Goal: Information Seeking & Learning: Obtain resource

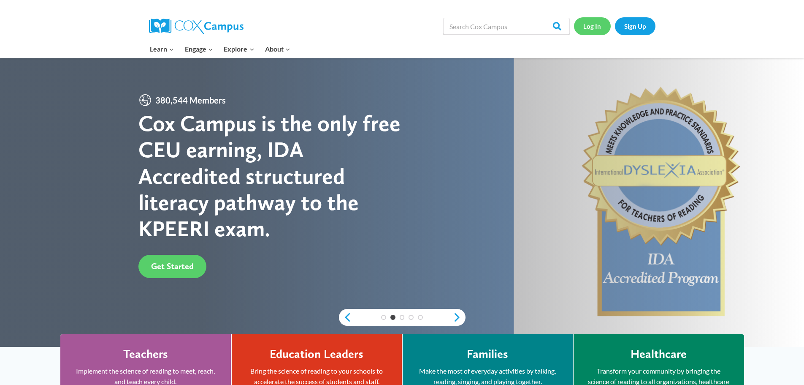
click at [589, 26] on link "Log In" at bounding box center [592, 25] width 37 height 17
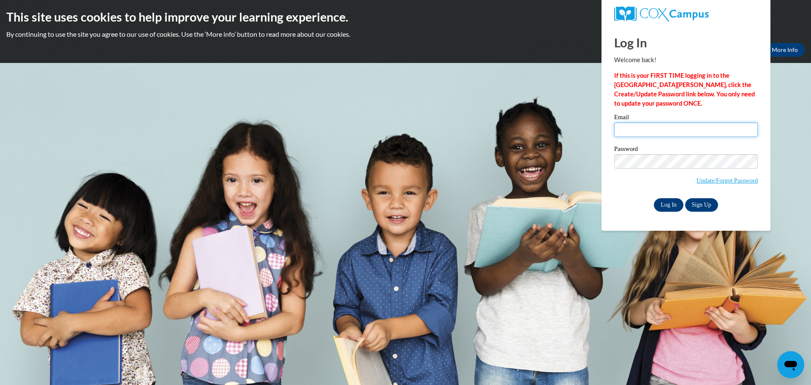
type input "[EMAIL_ADDRESS][DOMAIN_NAME]"
click at [670, 201] on input "Log In" at bounding box center [669, 205] width 30 height 14
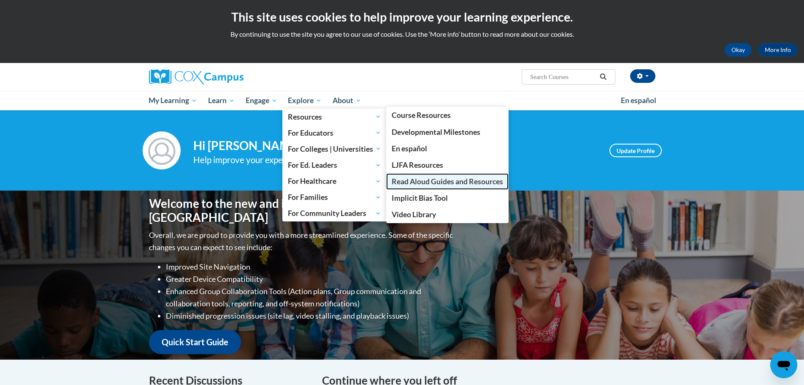
click at [432, 181] on span "Read Aloud Guides and Resources" at bounding box center [447, 181] width 111 height 9
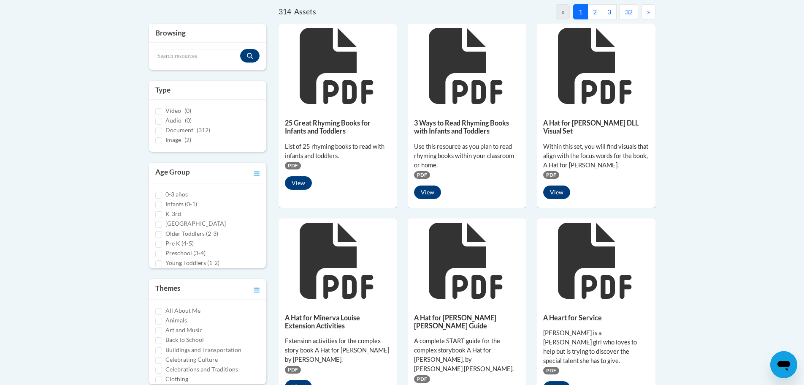
scroll to position [182, 0]
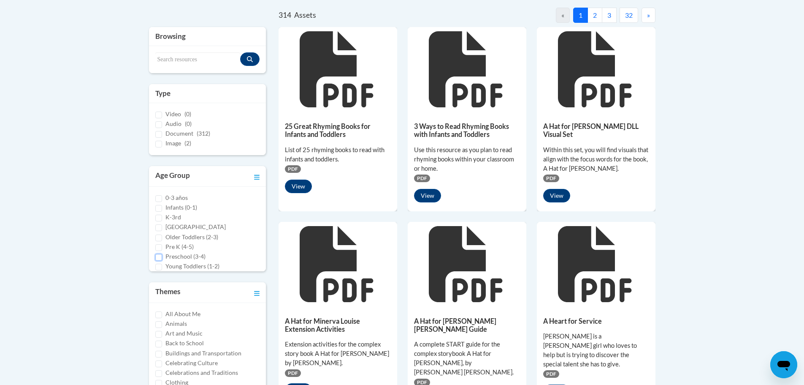
click at [160, 255] on input "Preschool (3-4)" at bounding box center [158, 257] width 7 height 7
checkbox input "true"
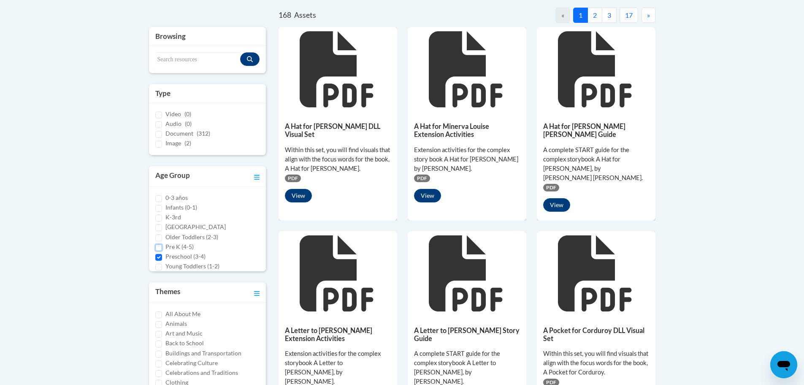
click at [158, 247] on input "Pre K (4-5)" at bounding box center [158, 247] width 7 height 7
checkbox input "true"
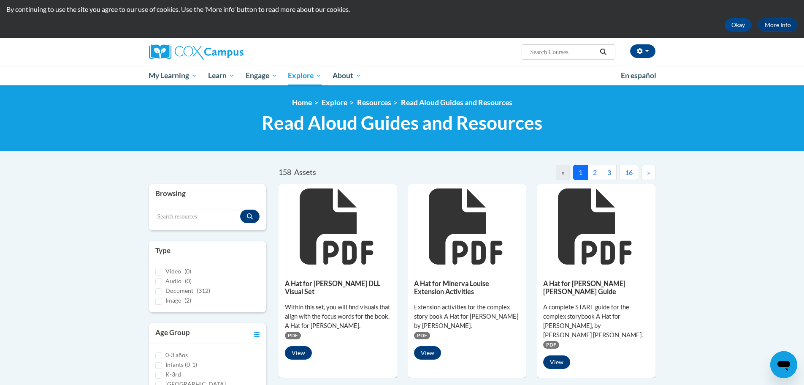
scroll to position [0, 0]
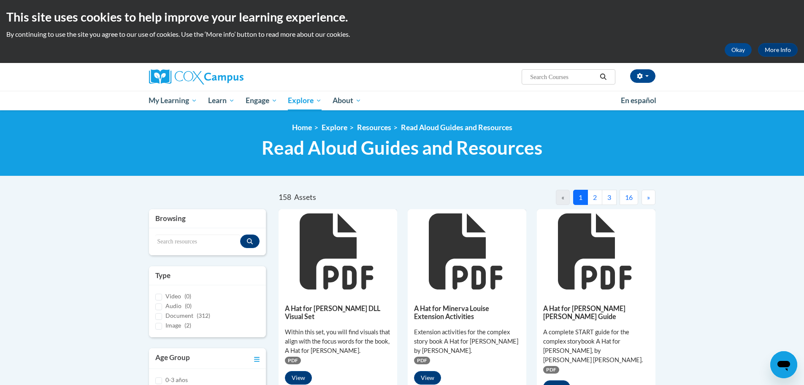
click at [593, 194] on button "2" at bounding box center [595, 197] width 15 height 15
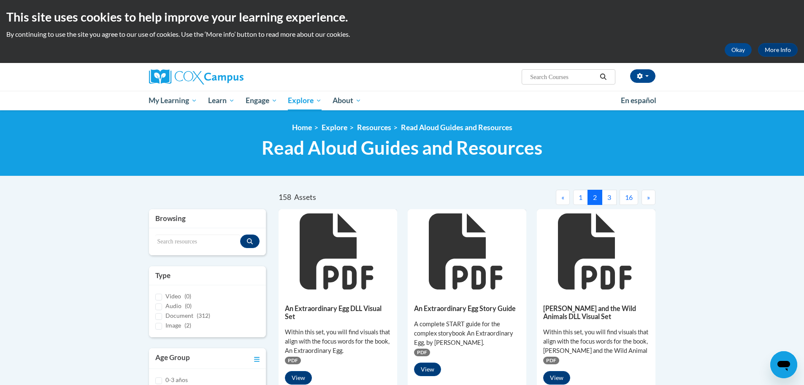
click at [609, 197] on button "3" at bounding box center [609, 197] width 15 height 15
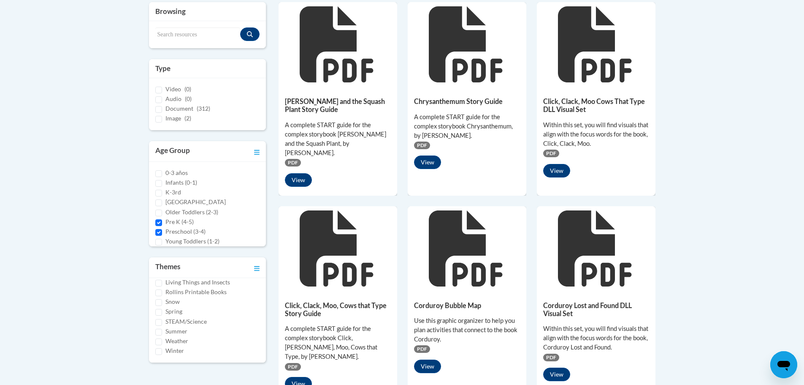
scroll to position [211, 0]
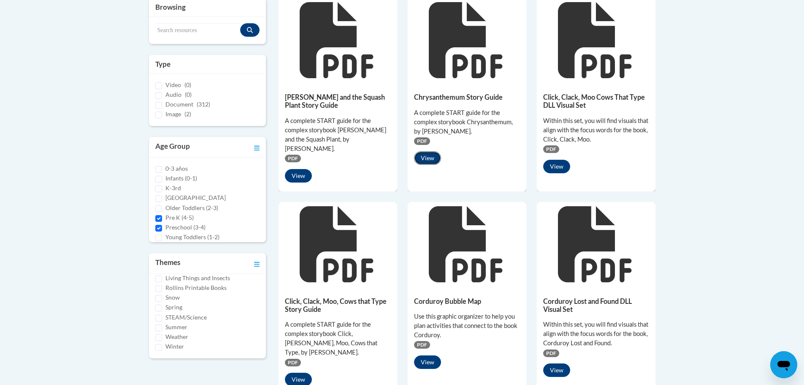
click at [424, 156] on button "View" at bounding box center [427, 158] width 27 height 14
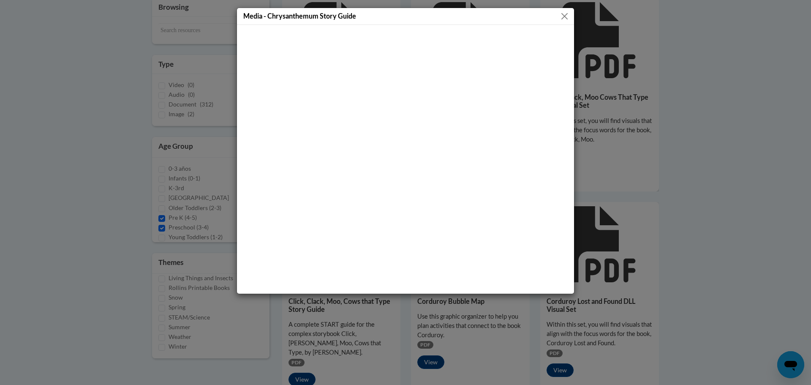
click at [562, 15] on button "Close" at bounding box center [564, 16] width 11 height 11
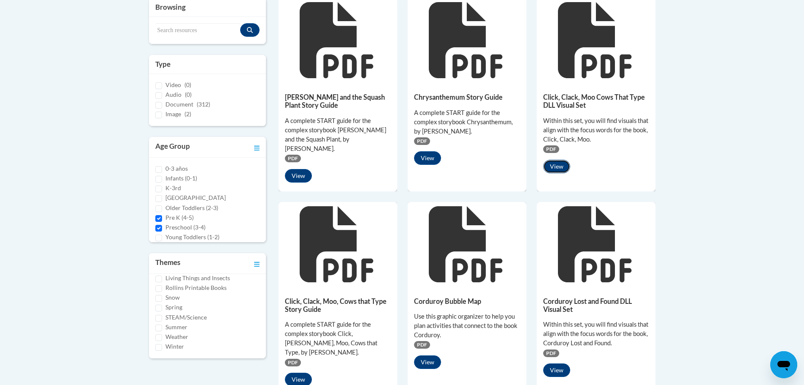
click at [557, 160] on button "View" at bounding box center [556, 167] width 27 height 14
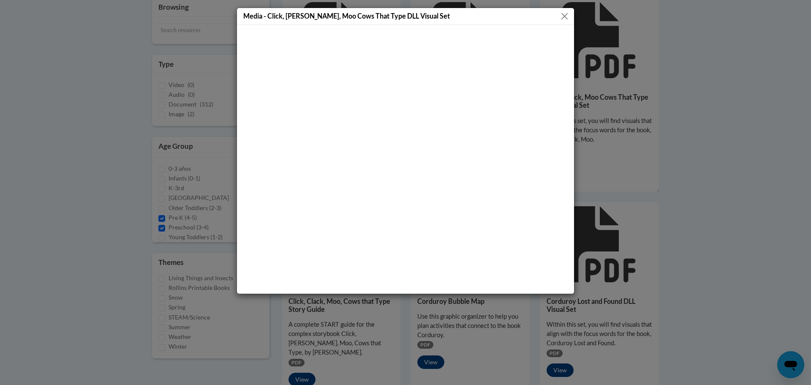
click at [562, 13] on button "Close" at bounding box center [564, 16] width 11 height 11
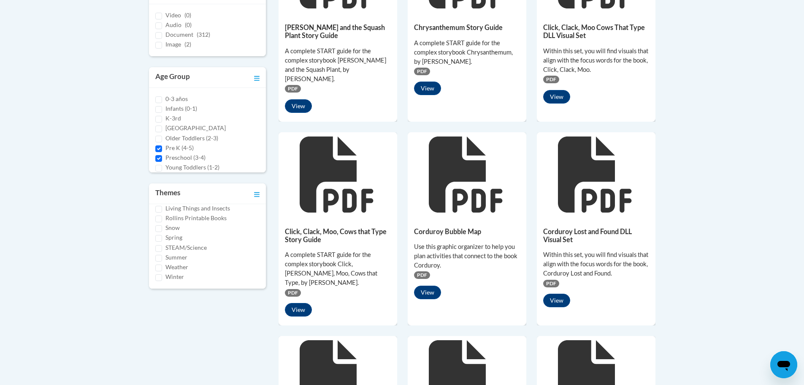
scroll to position [296, 0]
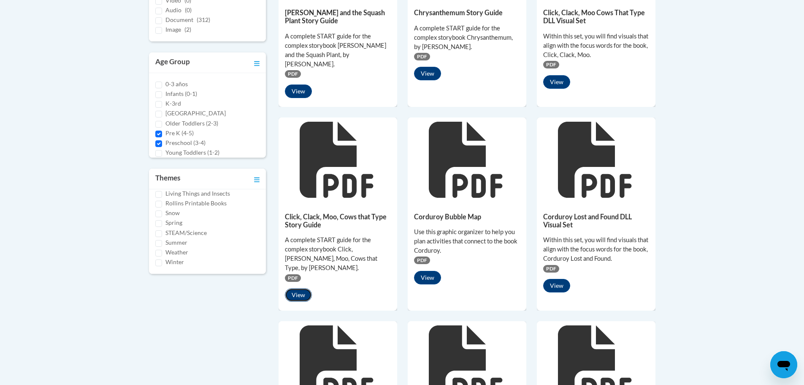
click at [299, 288] on button "View" at bounding box center [298, 295] width 27 height 14
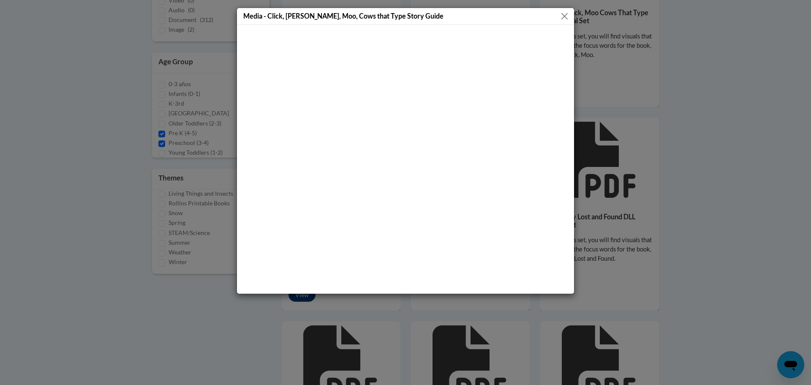
click at [560, 13] on button "Close" at bounding box center [564, 16] width 11 height 11
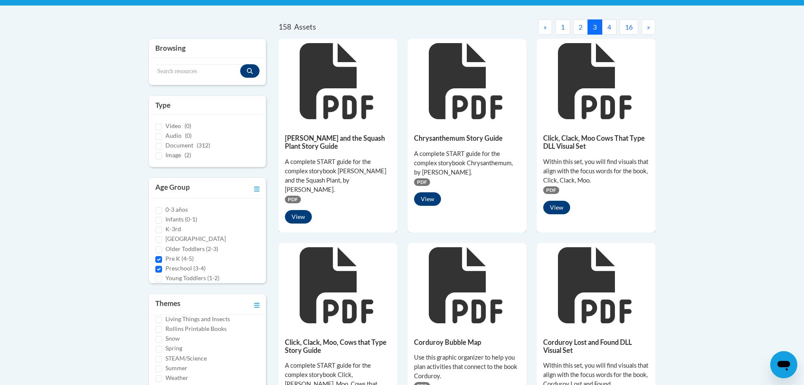
scroll to position [0, 0]
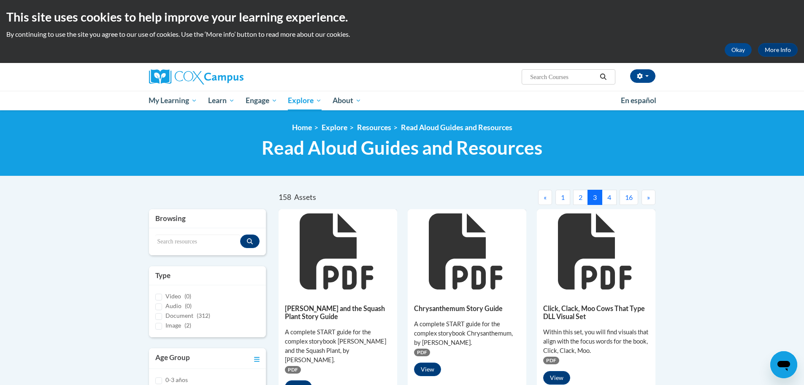
click at [608, 197] on button "4" at bounding box center [609, 197] width 15 height 15
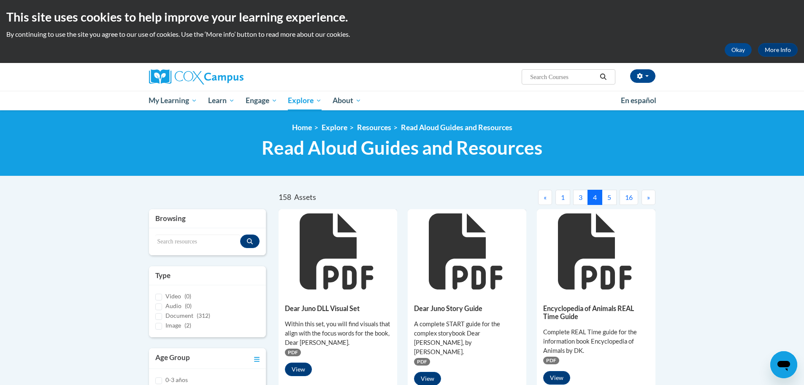
click at [611, 196] on button "5" at bounding box center [609, 197] width 15 height 15
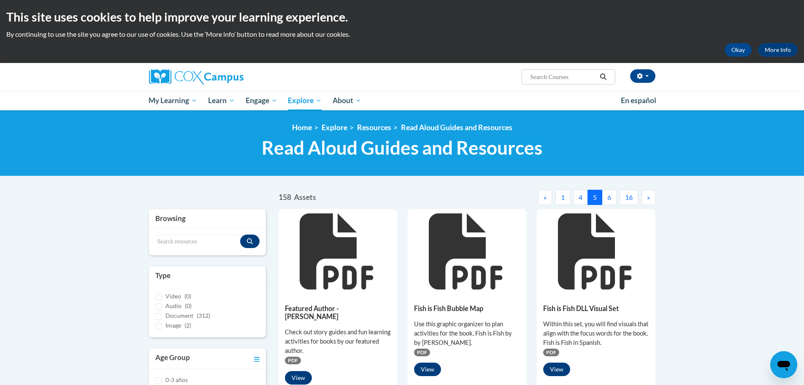
click at [608, 196] on button "6" at bounding box center [609, 197] width 15 height 15
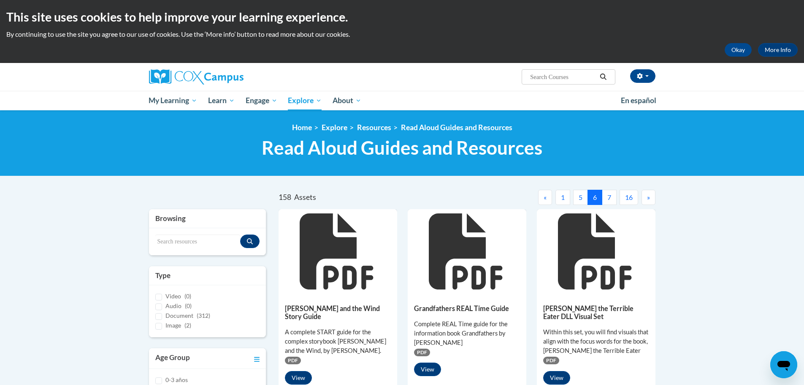
click at [609, 193] on button "7" at bounding box center [609, 197] width 15 height 15
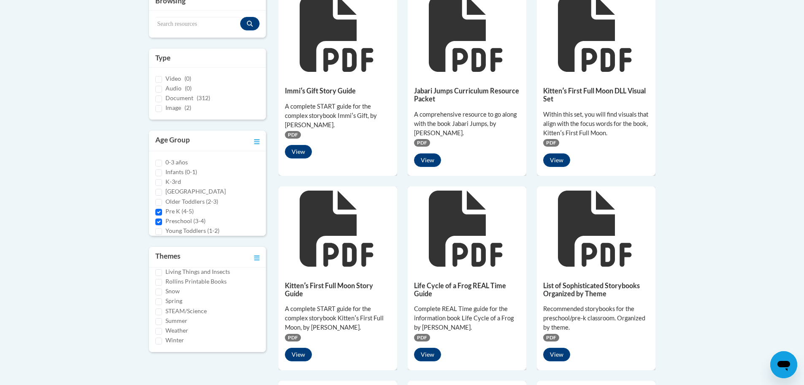
scroll to position [42, 0]
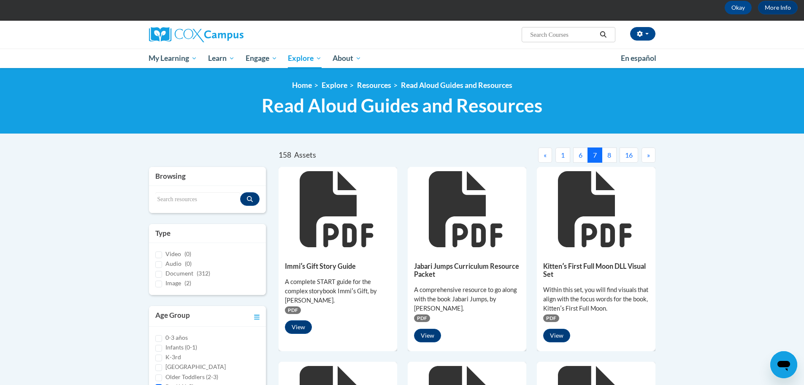
click at [608, 151] on button "8" at bounding box center [609, 154] width 15 height 15
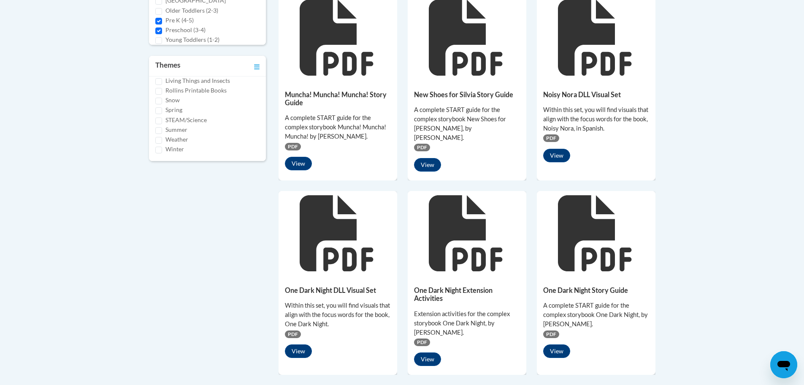
scroll to position [422, 0]
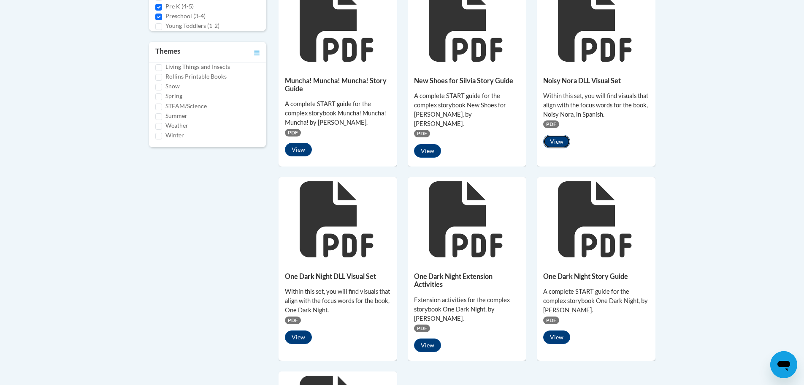
click at [554, 140] on button "View" at bounding box center [556, 142] width 27 height 14
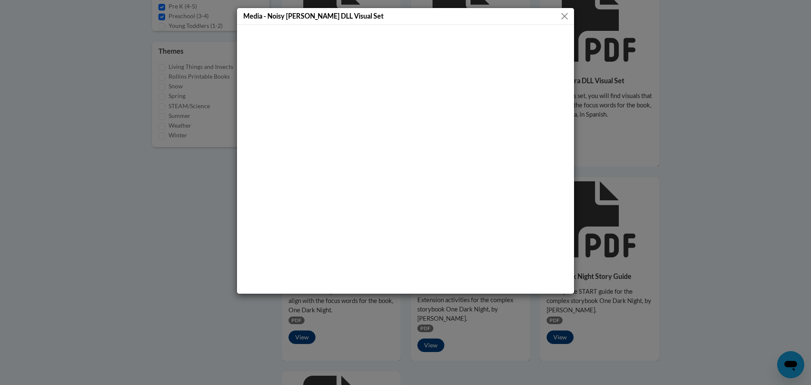
click at [563, 16] on button "Close" at bounding box center [564, 16] width 11 height 11
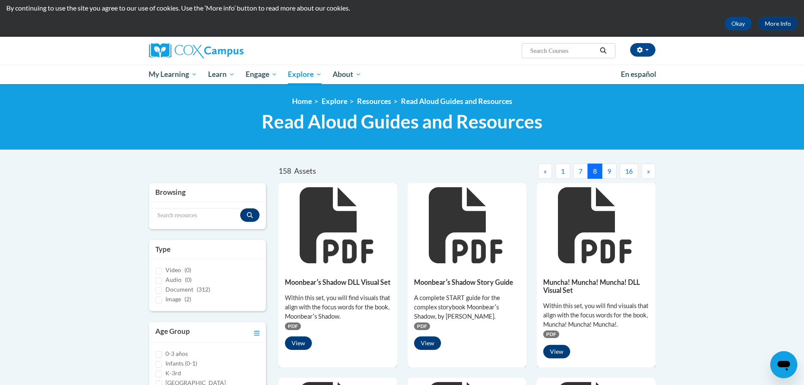
scroll to position [0, 0]
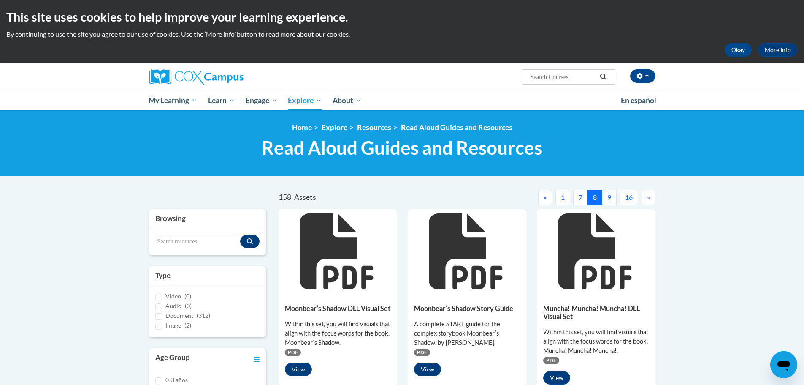
click at [609, 194] on button "9" at bounding box center [609, 197] width 15 height 15
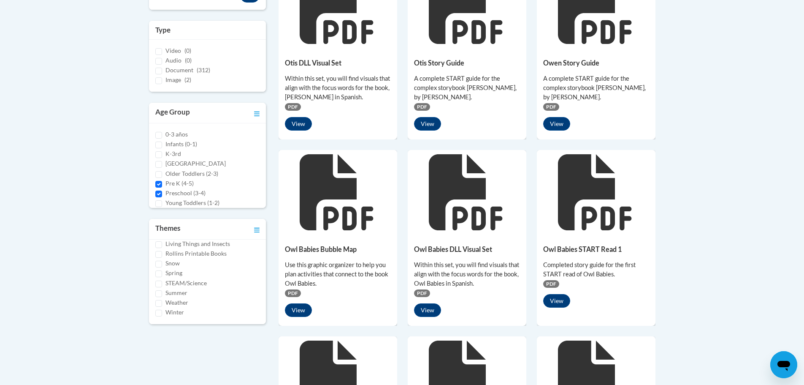
scroll to position [253, 0]
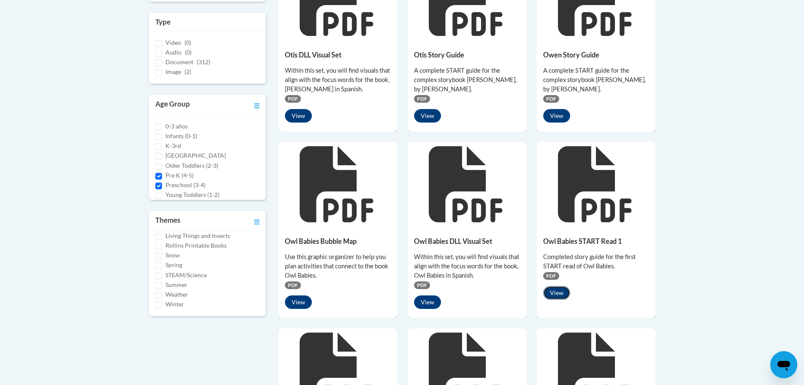
click at [552, 291] on button "View" at bounding box center [556, 293] width 27 height 14
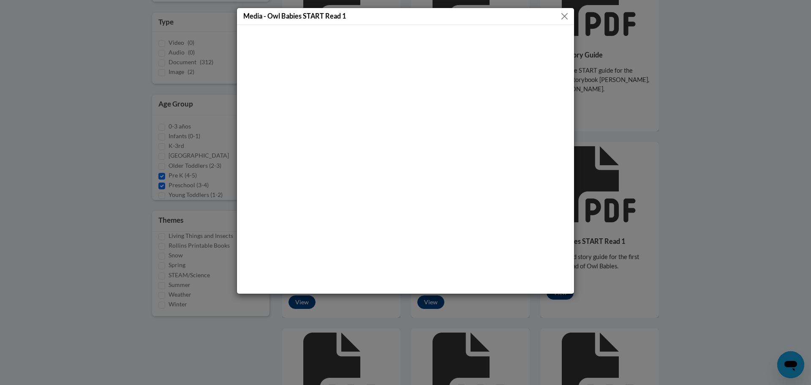
click at [564, 10] on div "Media - Owl Babies START Read 1" at bounding box center [405, 16] width 337 height 17
click at [564, 15] on button "Close" at bounding box center [564, 16] width 11 height 11
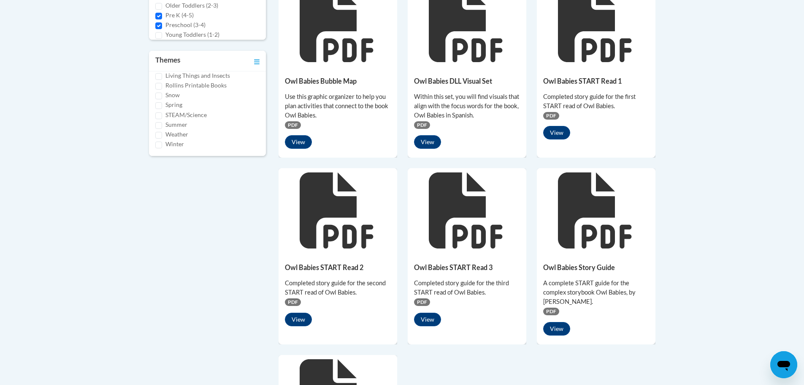
scroll to position [465, 0]
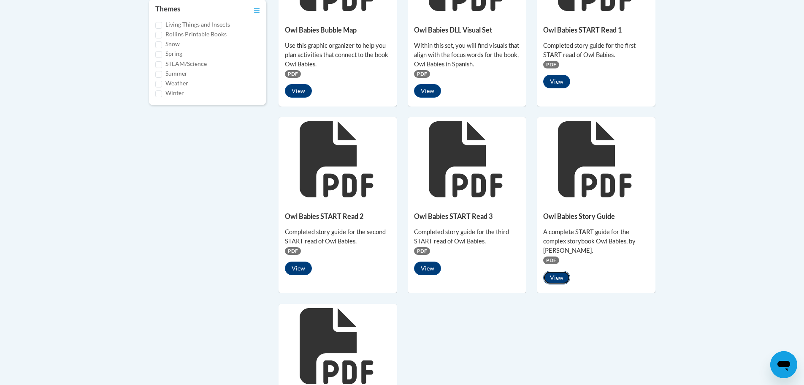
click at [557, 275] on button "View" at bounding box center [556, 278] width 27 height 14
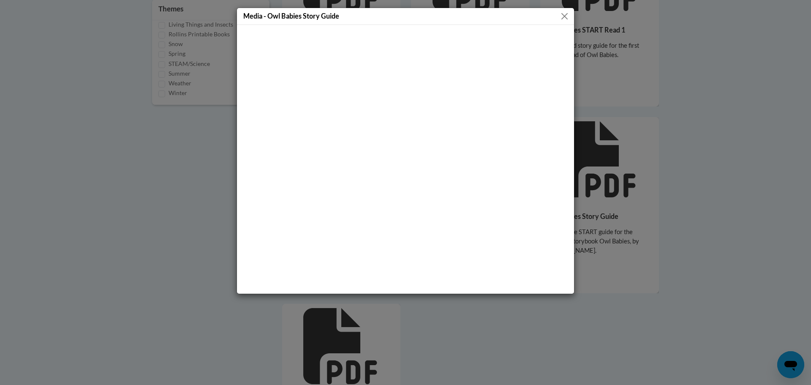
click at [566, 15] on button "Close" at bounding box center [564, 16] width 11 height 11
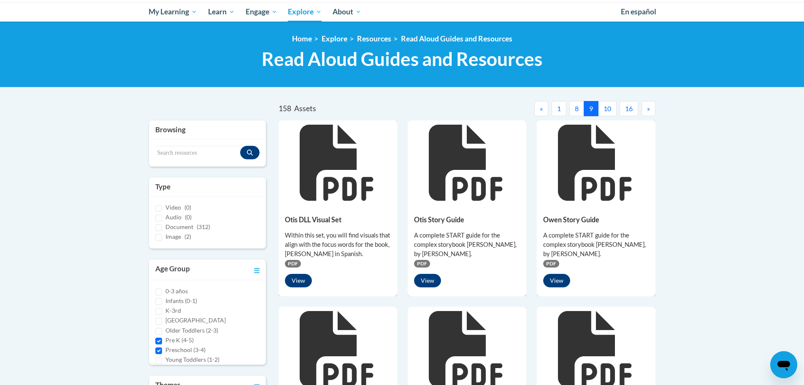
scroll to position [42, 0]
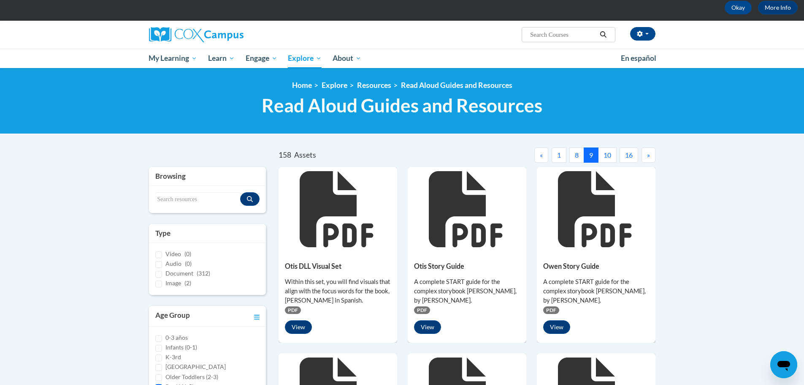
click at [606, 152] on button "10" at bounding box center [607, 154] width 19 height 15
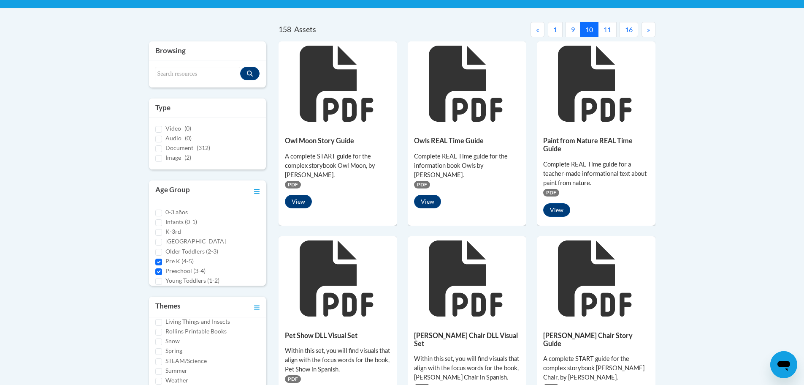
scroll to position [169, 0]
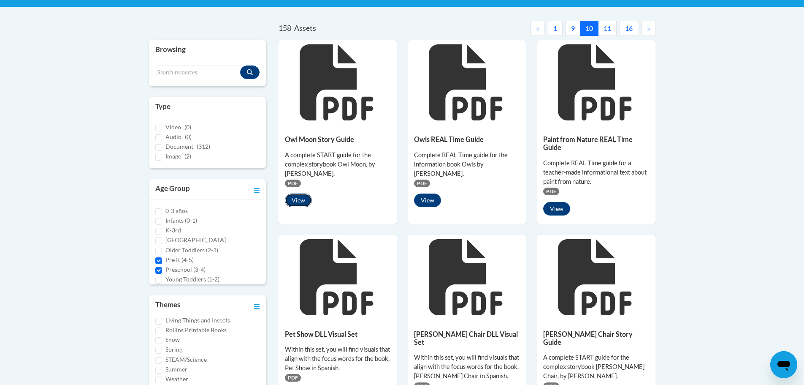
click at [296, 197] on button "View" at bounding box center [298, 200] width 27 height 14
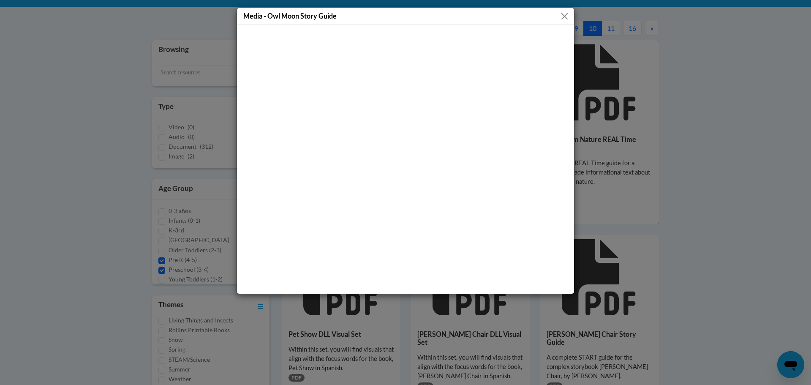
click at [565, 11] on button "Close" at bounding box center [564, 16] width 11 height 11
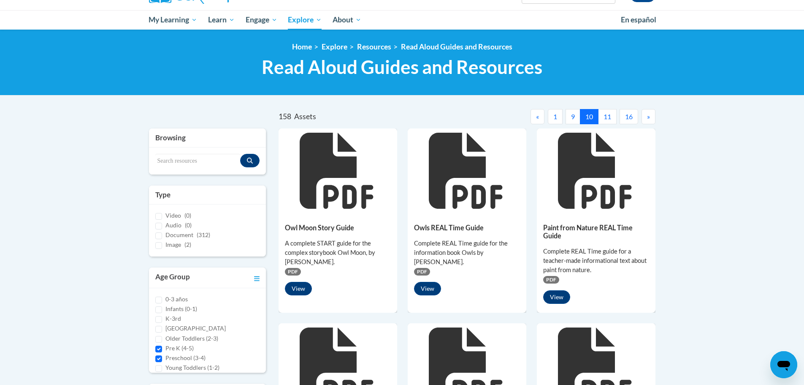
scroll to position [0, 0]
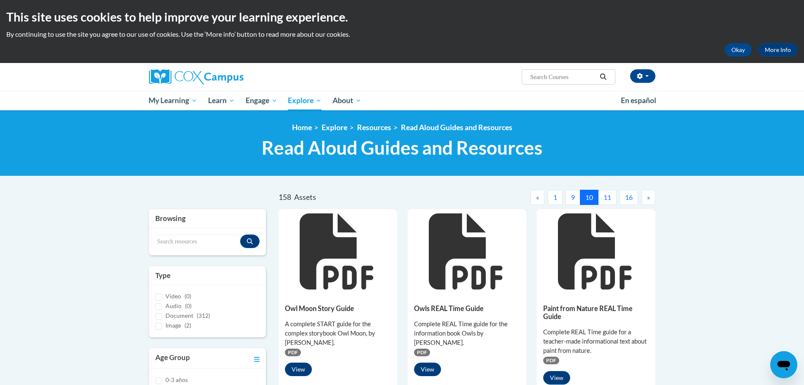
click at [609, 198] on button "11" at bounding box center [607, 197] width 19 height 15
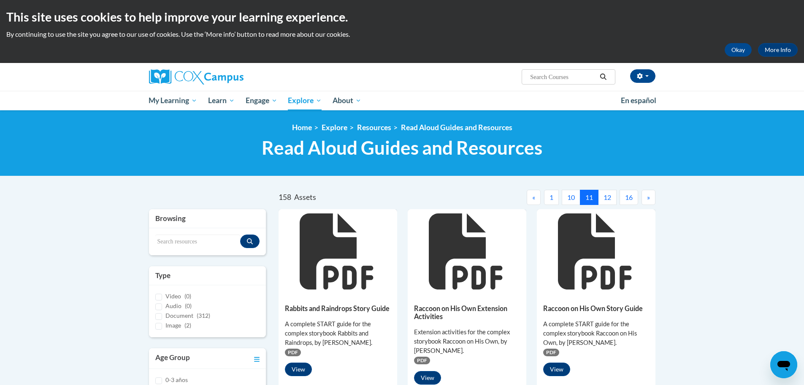
click at [609, 198] on button "12" at bounding box center [607, 197] width 19 height 15
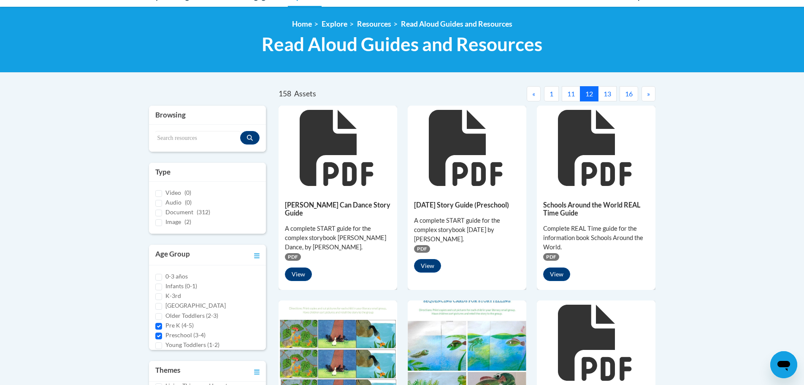
scroll to position [42, 0]
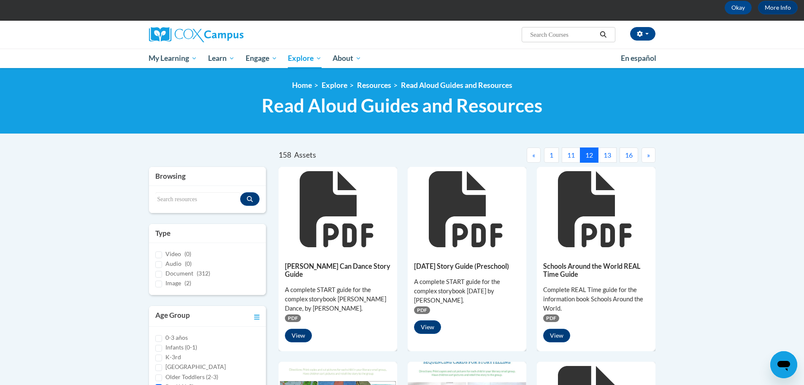
click at [607, 154] on button "13" at bounding box center [607, 154] width 19 height 15
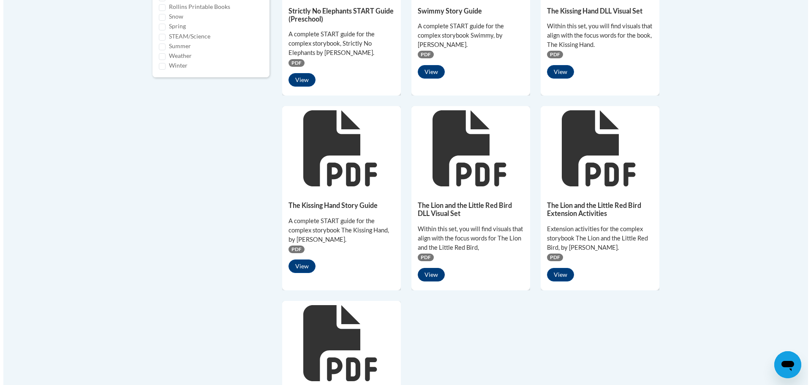
scroll to position [507, 0]
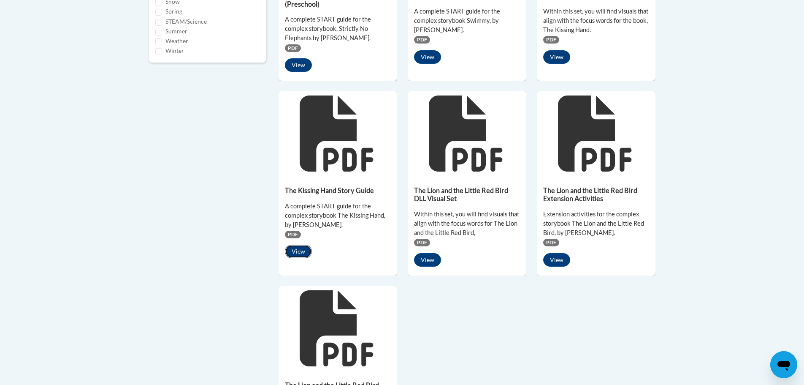
click at [295, 249] on button "View" at bounding box center [298, 252] width 27 height 14
